Goal: Transaction & Acquisition: Subscribe to service/newsletter

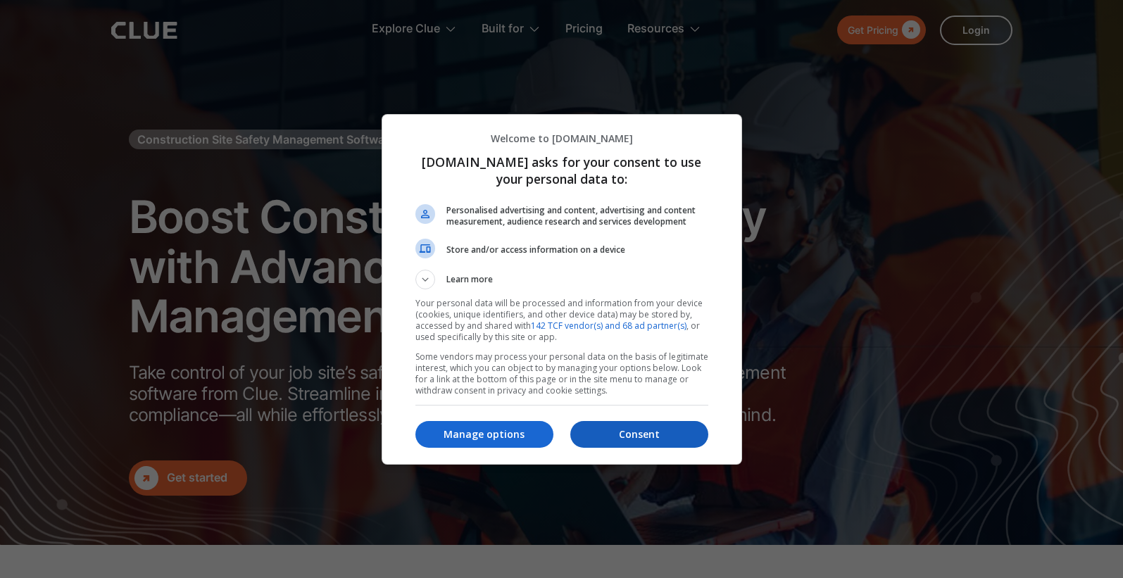
click at [676, 438] on p "Consent" at bounding box center [639, 434] width 138 height 14
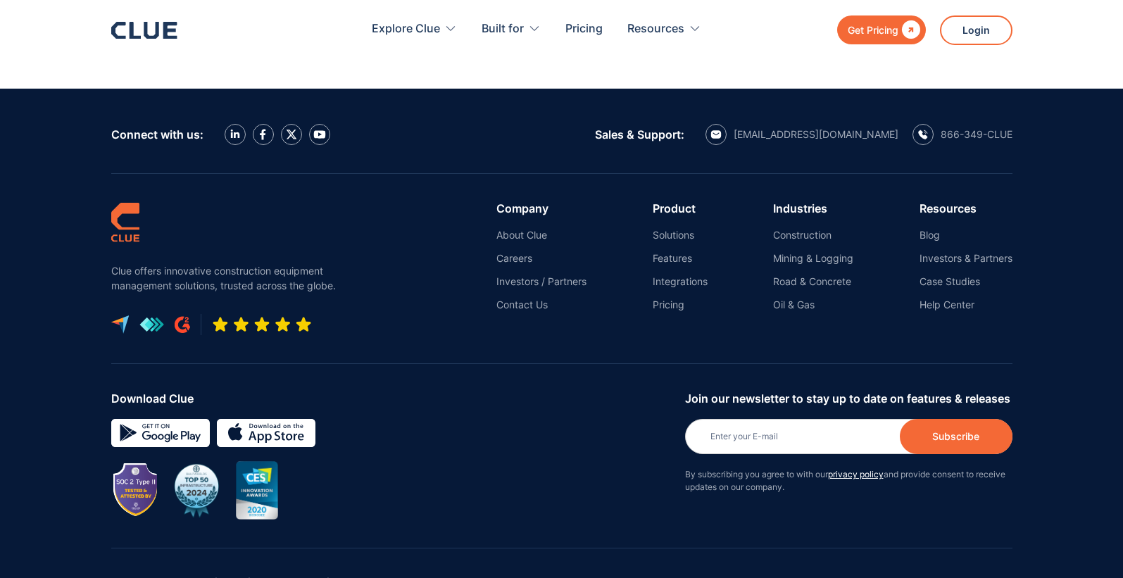
scroll to position [8017, 0]
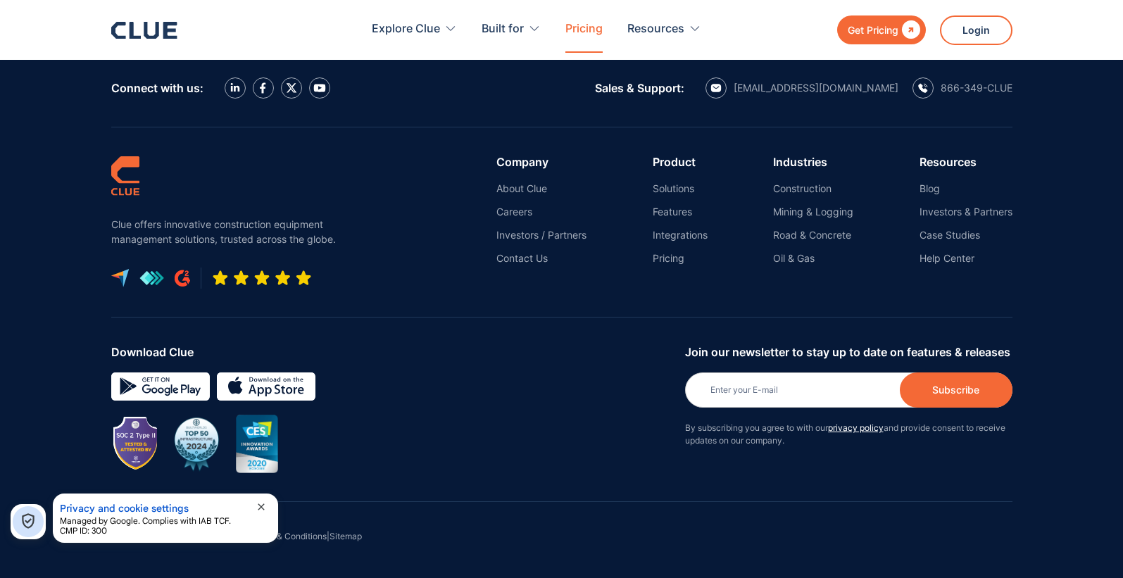
click at [579, 27] on link "Pricing" at bounding box center [583, 29] width 37 height 44
